Goal: Information Seeking & Learning: Learn about a topic

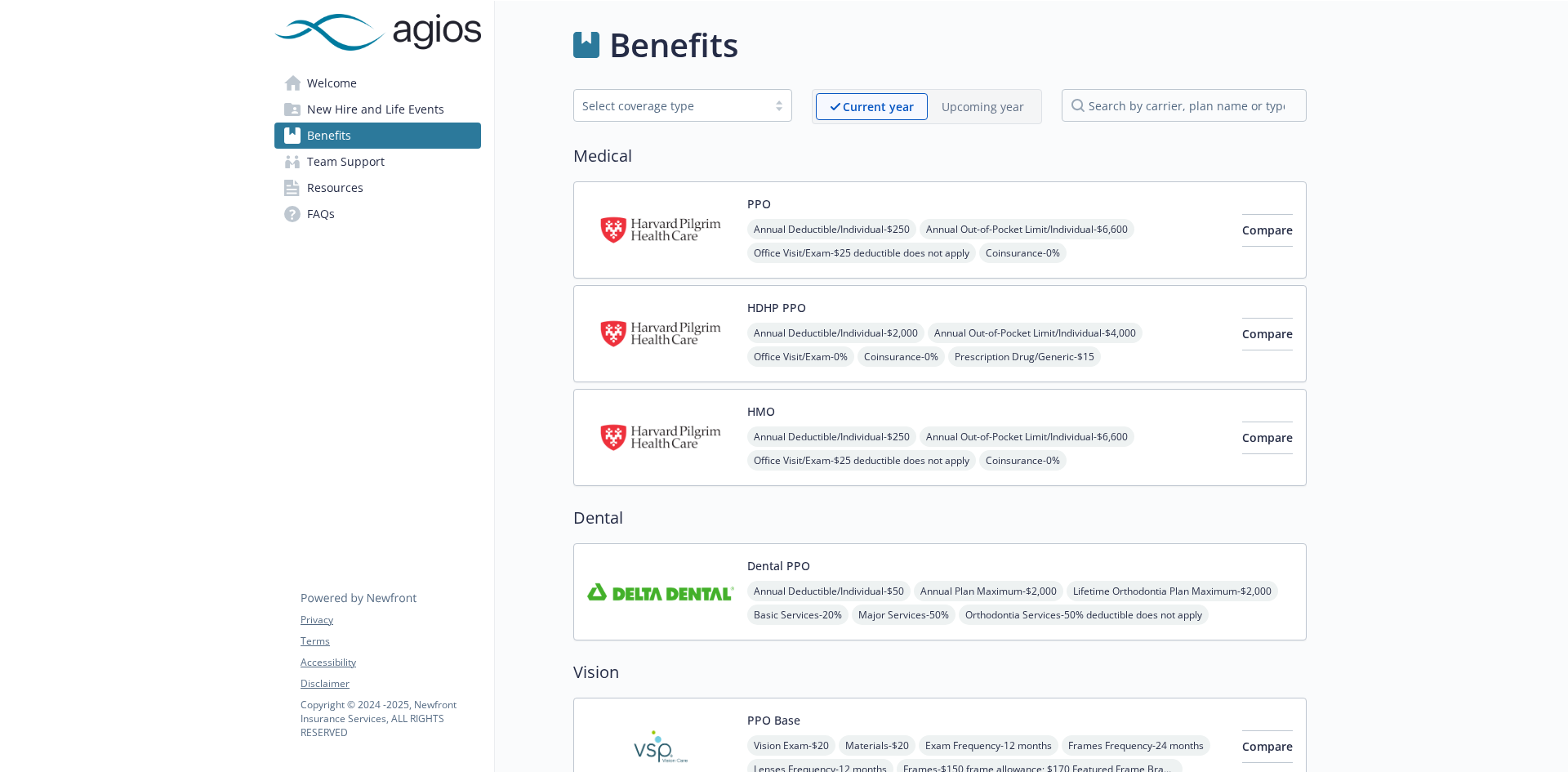
click at [354, 161] on span "Team Support" at bounding box center [345, 161] width 78 height 27
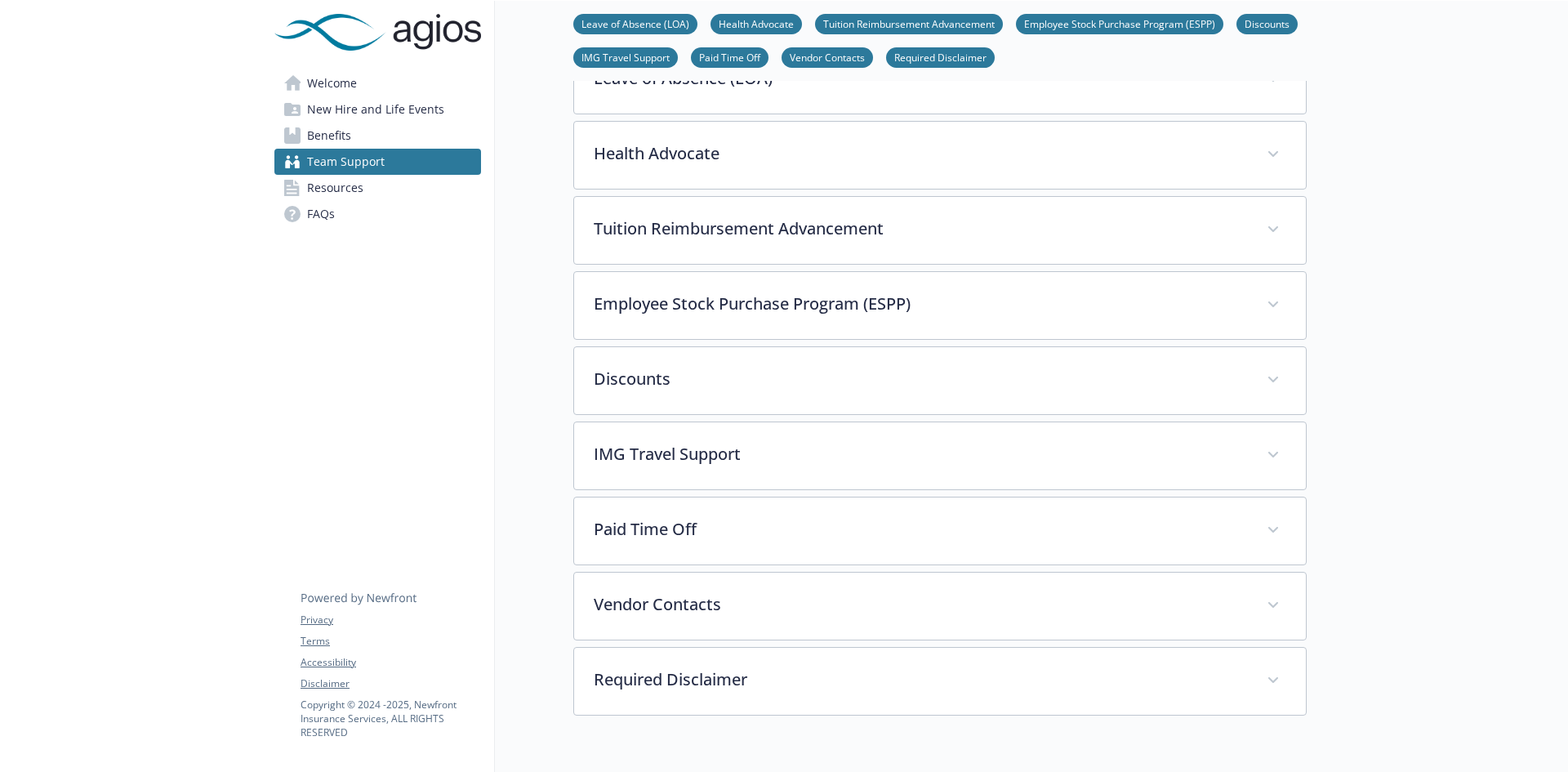
scroll to position [255, 0]
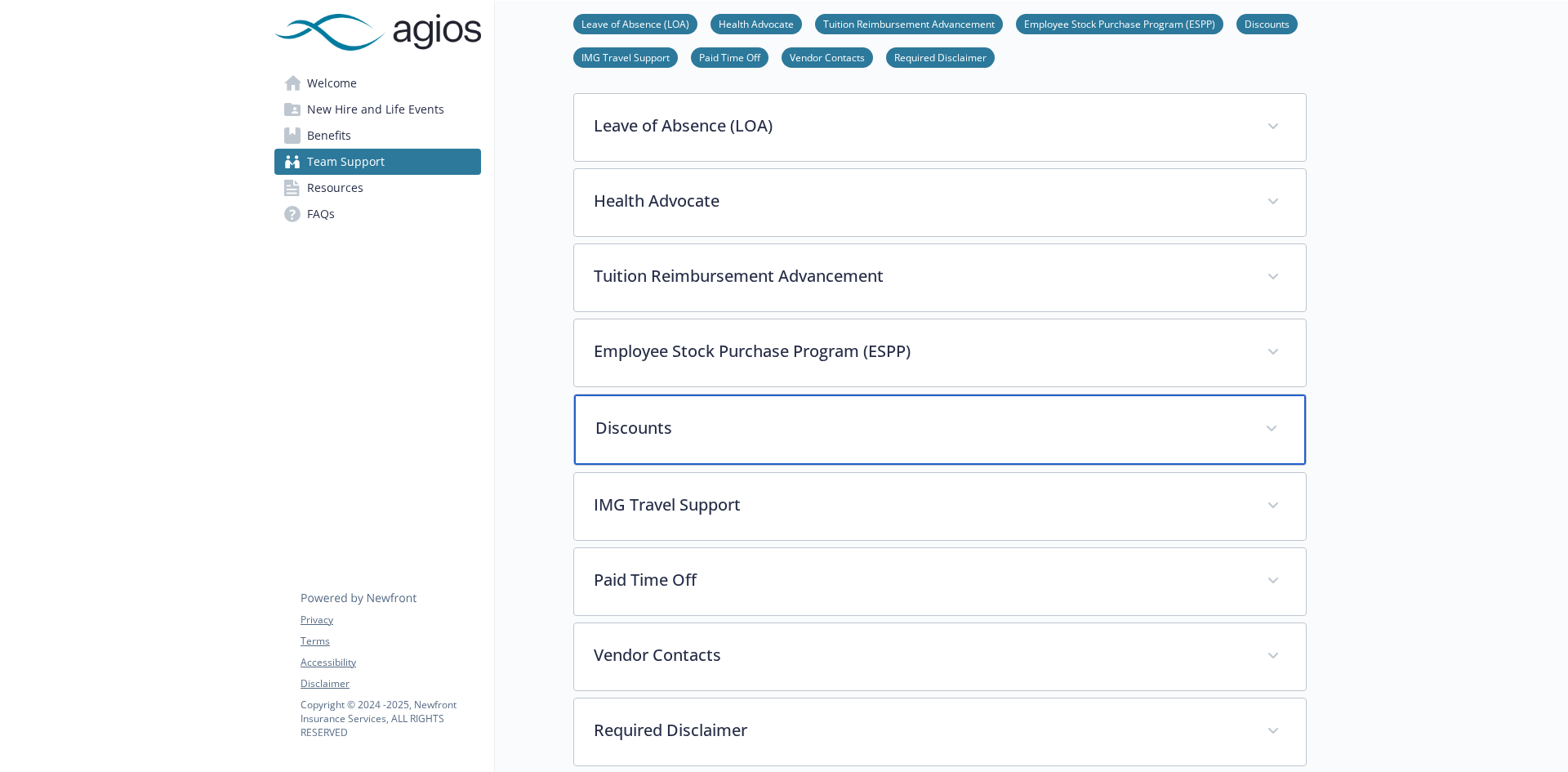
click at [707, 430] on p "Discounts" at bounding box center [920, 428] width 650 height 25
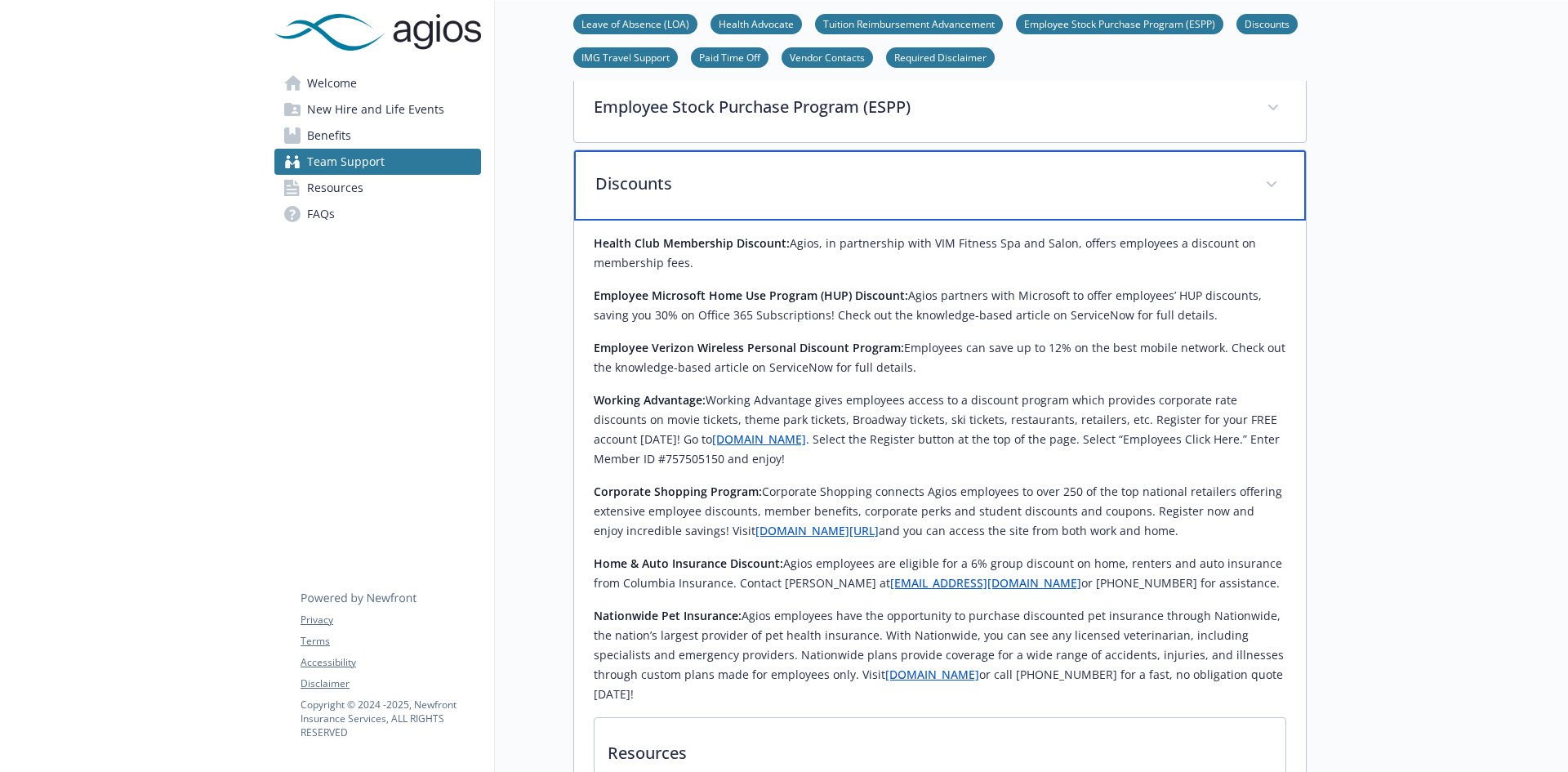
scroll to position [500, 0]
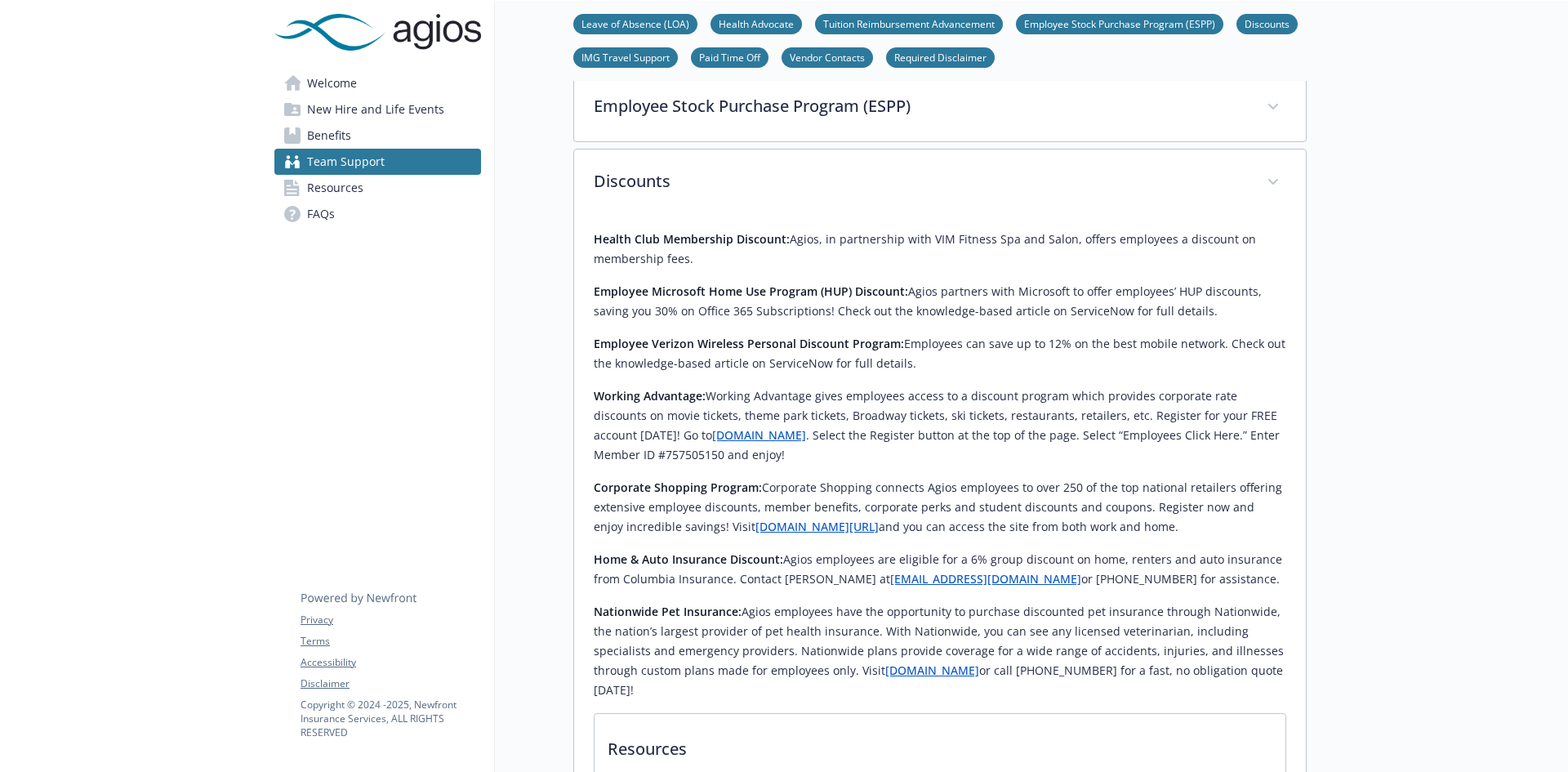
click at [567, 414] on div "Team Support Leave of Absence (LOA) Health Advocate Tuition Reimbursement Advan…" at bounding box center [901, 556] width 812 height 2109
